Goal: Transaction & Acquisition: Purchase product/service

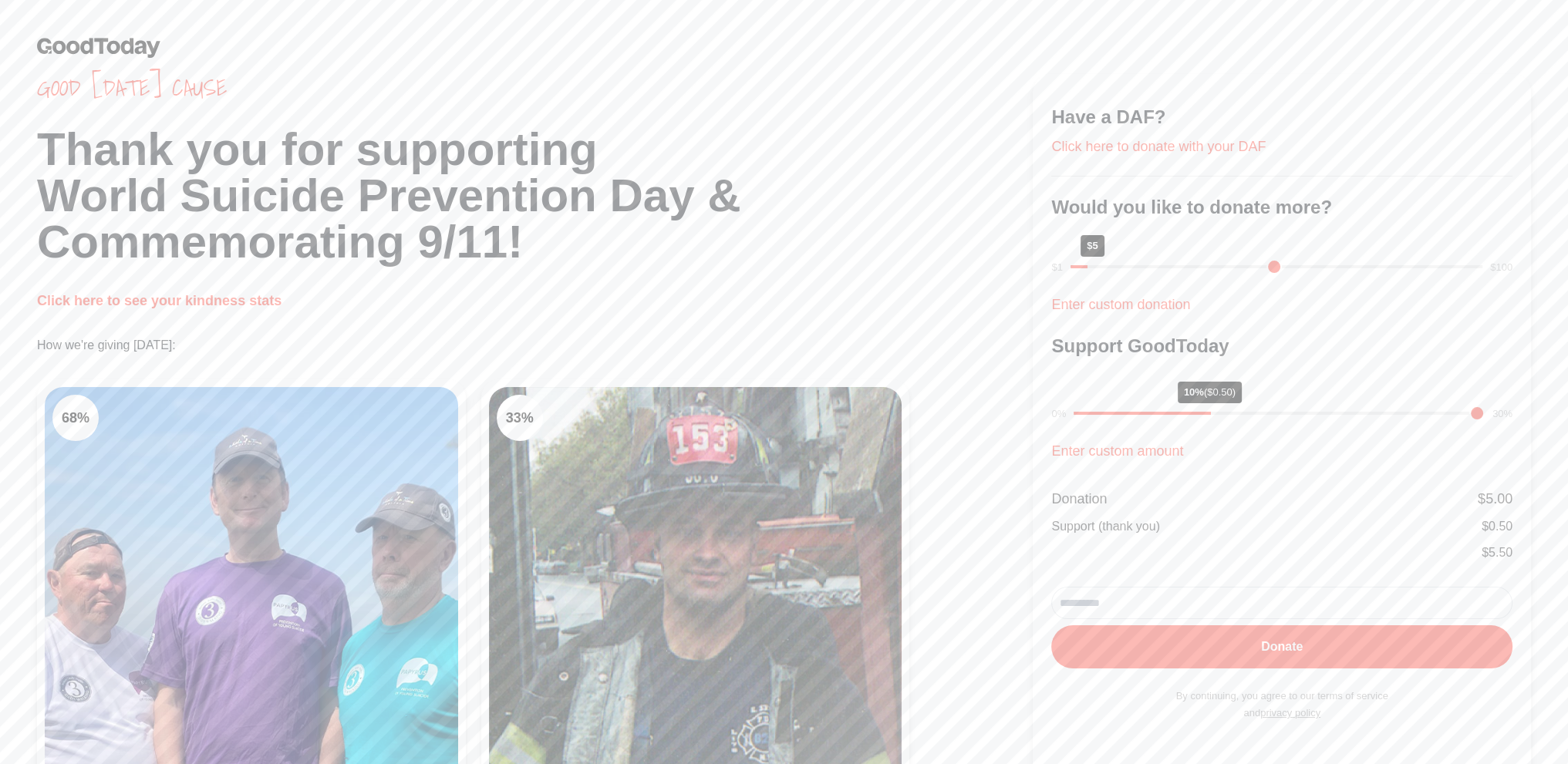
drag, startPoint x: 1210, startPoint y: 268, endPoint x: 1095, endPoint y: 271, distance: 115.0
type input "*"
click at [1095, 269] on input "range" at bounding box center [1277, 267] width 412 height 3
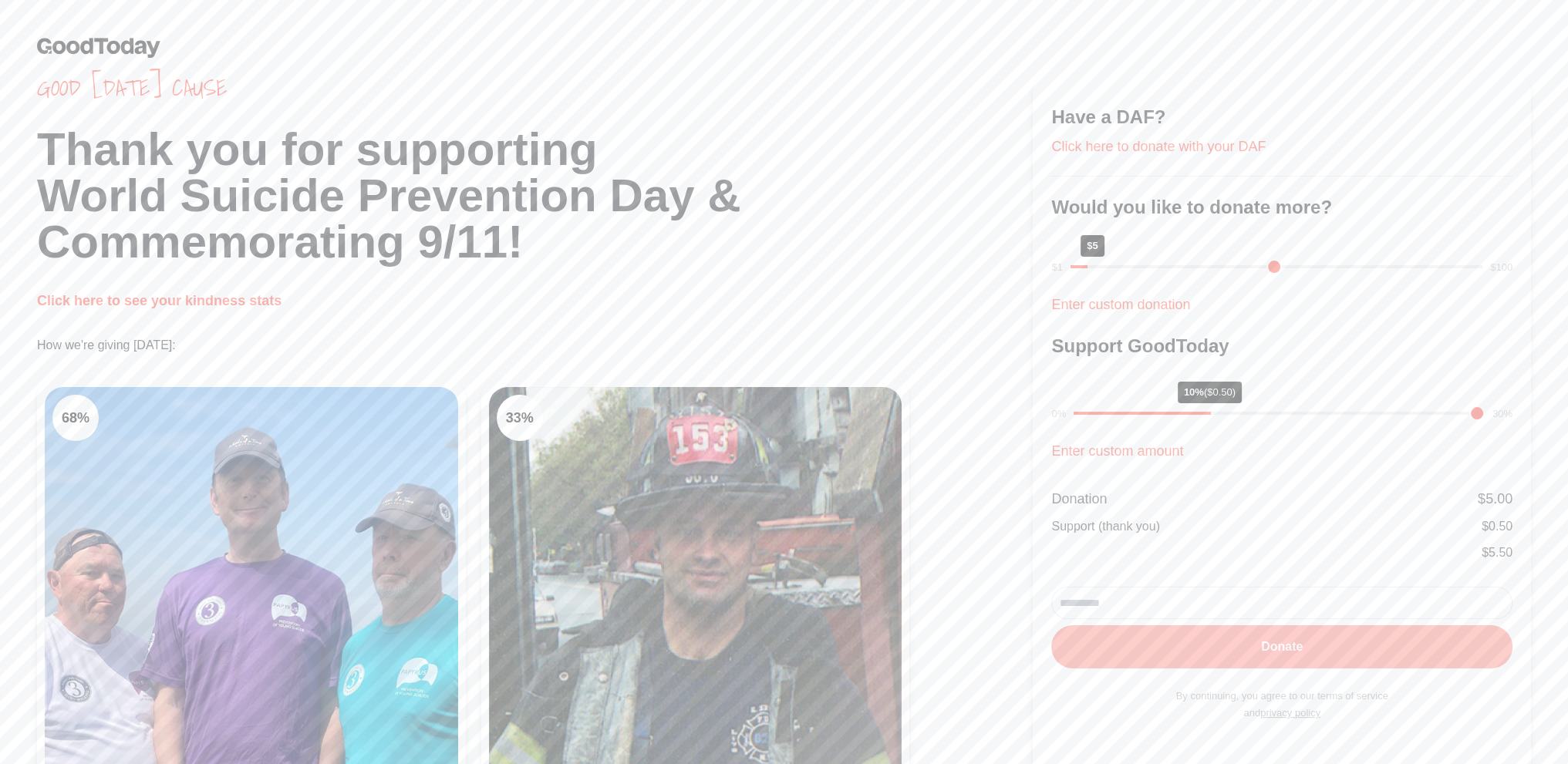
click at [1240, 641] on button "Donate" at bounding box center [1282, 647] width 461 height 43
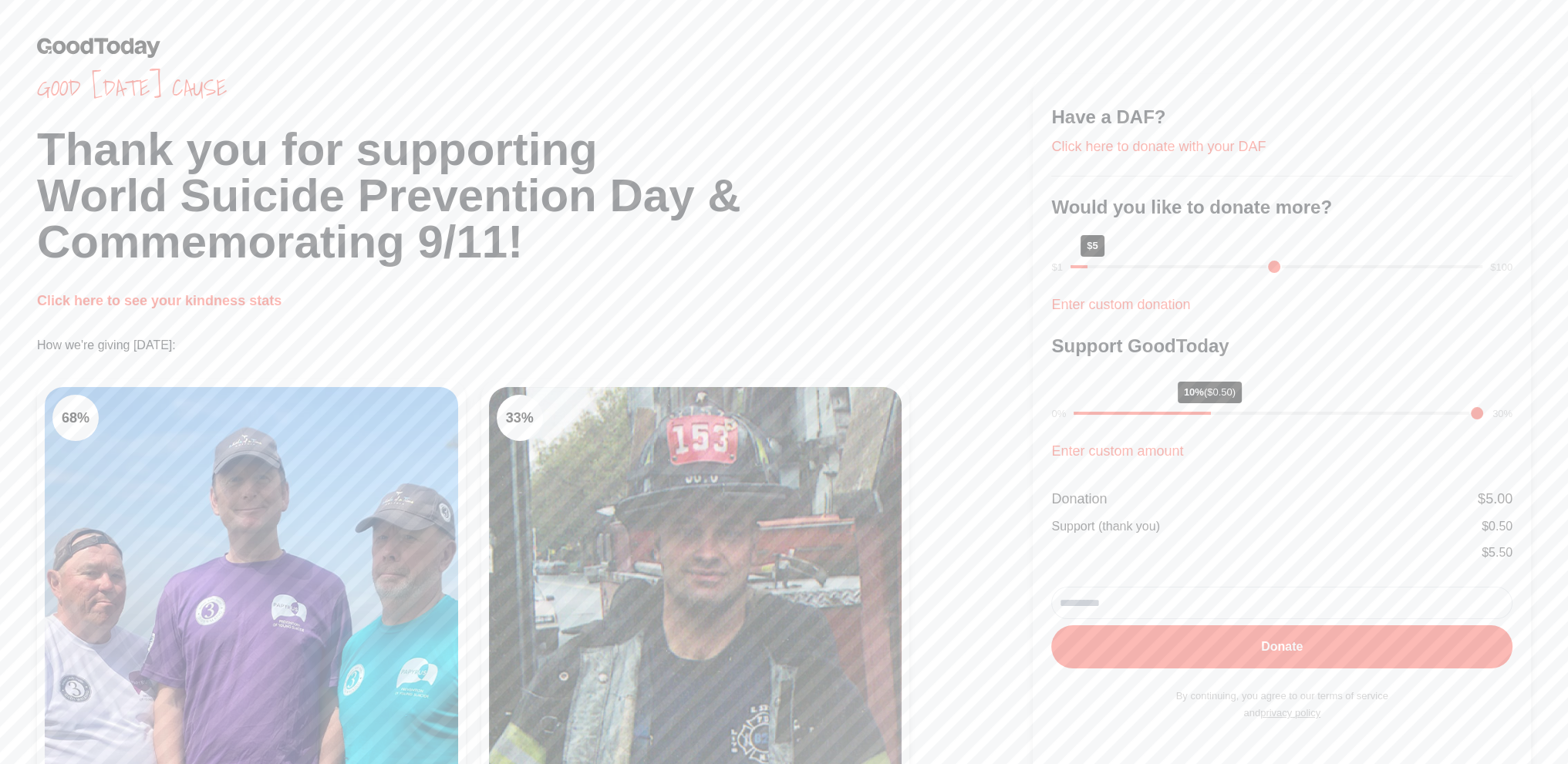
click at [1098, 602] on input "email" at bounding box center [1282, 602] width 461 height 32
click at [1120, 613] on input "email" at bounding box center [1282, 602] width 461 height 32
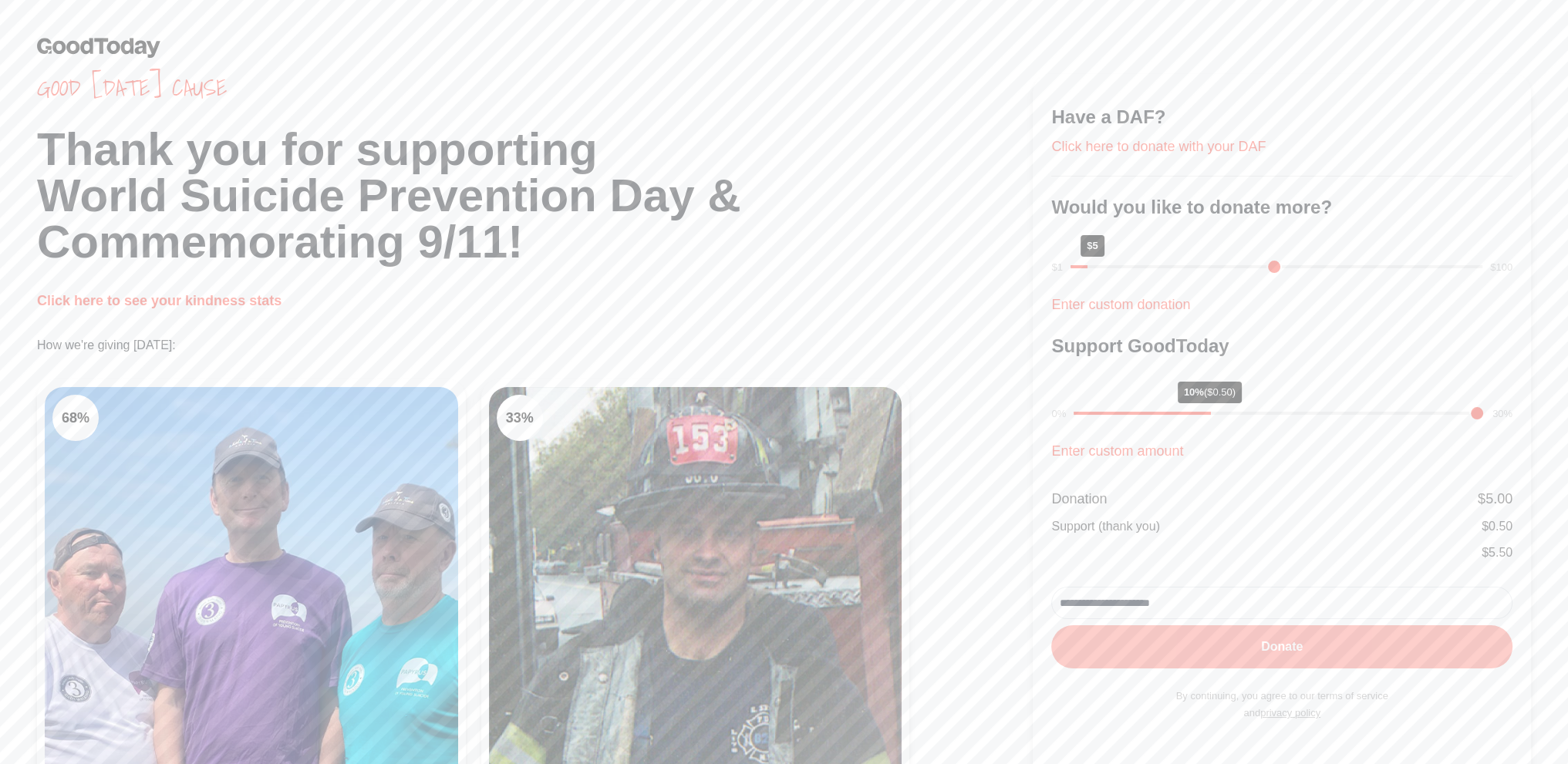
type input "**********"
click at [1163, 660] on button "Donate" at bounding box center [1282, 647] width 461 height 43
